Goal: Use online tool/utility: Utilize a website feature to perform a specific function

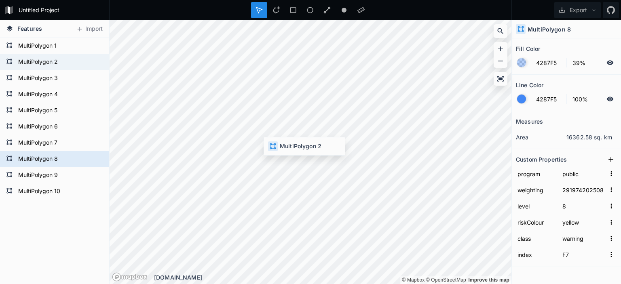
type input "29399620250827190000"
type input "6"
type input "F1"
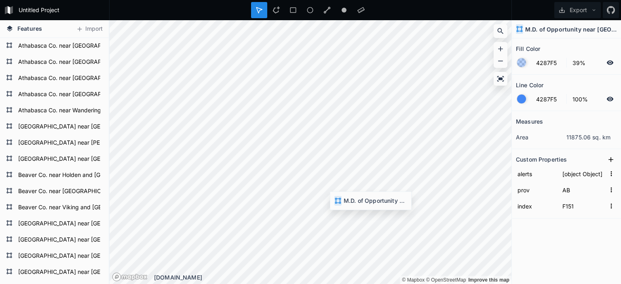
type input "F144"
click at [576, 198] on form "index F151" at bounding box center [566, 206] width 101 height 16
click at [576, 177] on input "[object Object]" at bounding box center [583, 174] width 45 height 12
click at [609, 174] on icon "button" at bounding box center [610, 173] width 7 height 7
click at [553, 252] on div "Fill Color 4287F5 39% Line Color 4287F5 100% Measures area 11875.06 sq. km Cust…" at bounding box center [566, 161] width 109 height 246
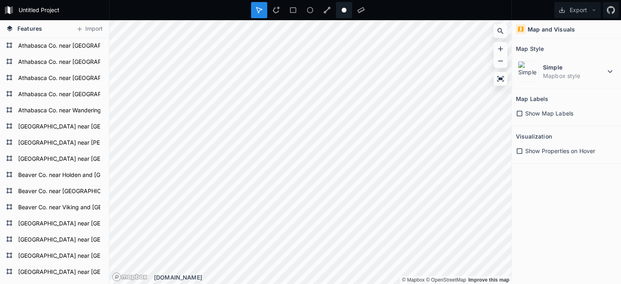
click at [356, 11] on div "Untitled Project Export Features Import City of Calgary Camrose Co. near New No…" at bounding box center [310, 142] width 621 height 284
